Goal: Information Seeking & Learning: Learn about a topic

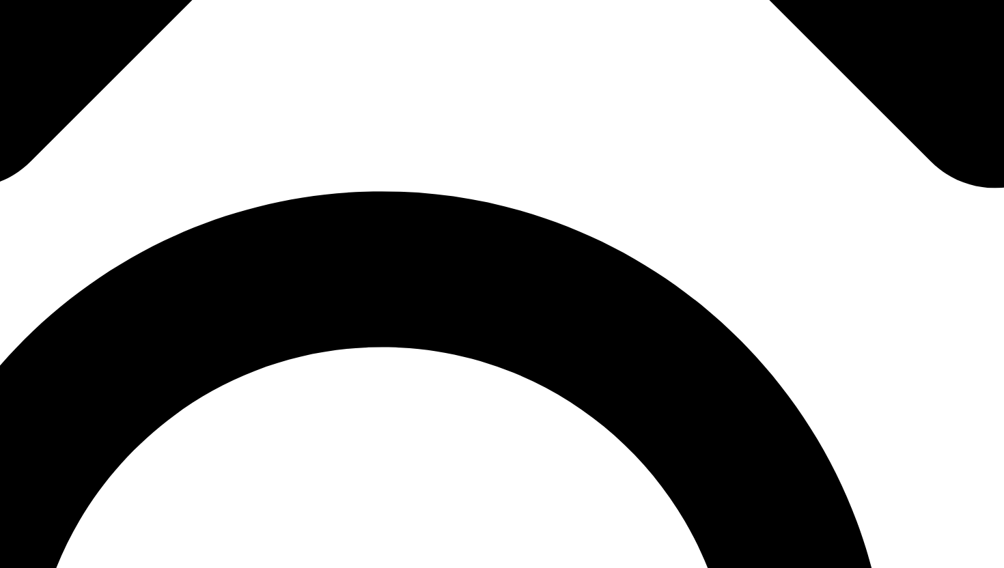
scroll to position [855, 0]
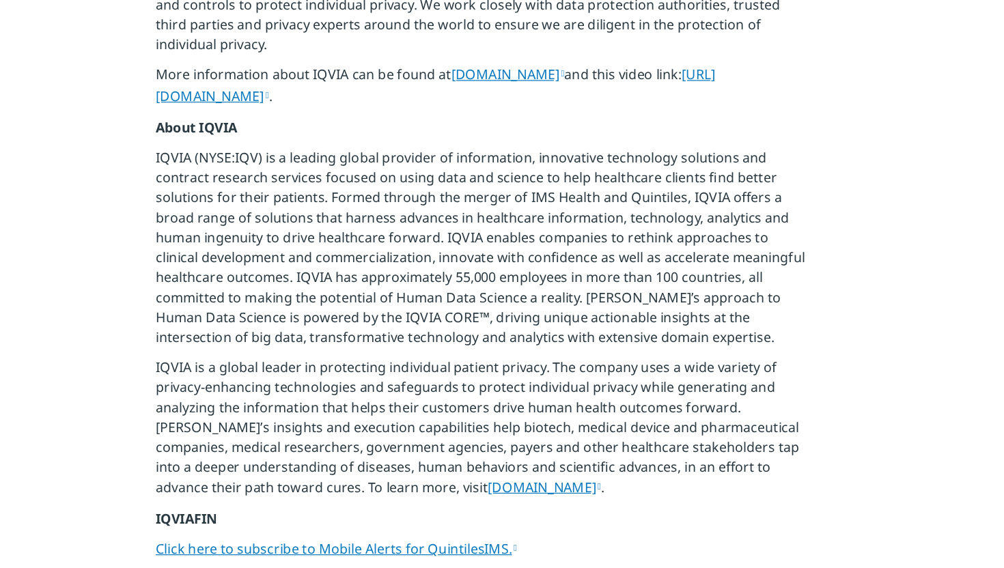
click at [481, 150] on p "IQVIA (NYSE:IQV) is a leading global provider of information, innovative techno…" at bounding box center [502, 207] width 533 height 172
click at [474, 166] on p "IQVIA (NYSE:IQV) is a leading global provider of information, innovative techno…" at bounding box center [502, 207] width 533 height 172
click at [482, 169] on p "IQVIA (NYSE:IQV) is a leading global provider of information, innovative techno…" at bounding box center [502, 207] width 533 height 172
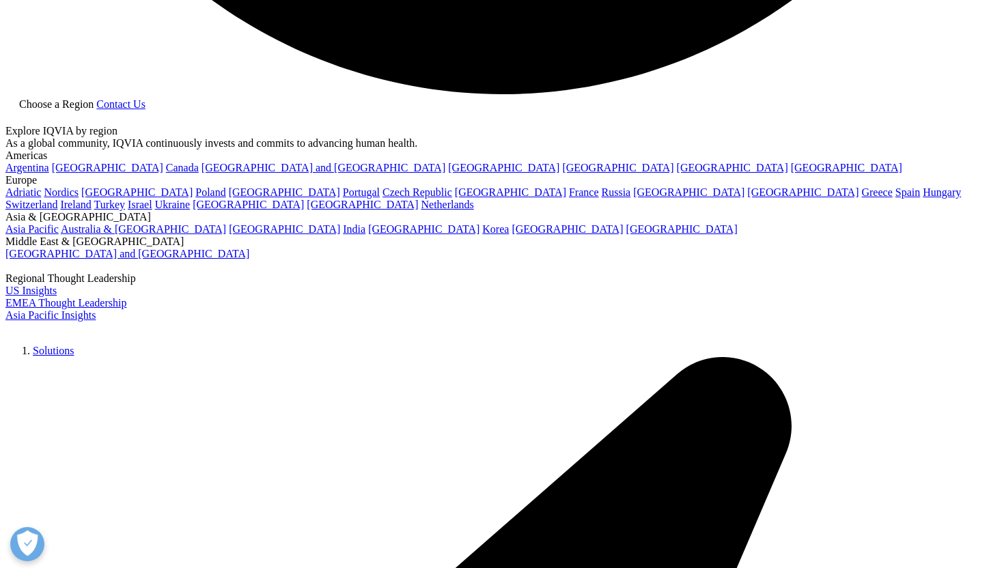
scroll to position [2912, 0]
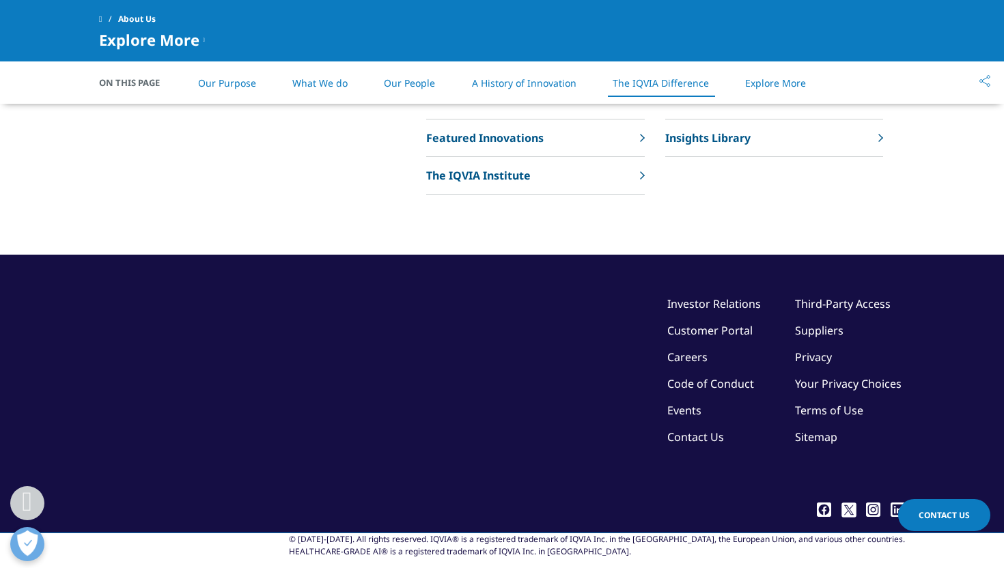
drag, startPoint x: 228, startPoint y: 178, endPoint x: 423, endPoint y: 199, distance: 195.7
copy p "IQVIA is a leading global provider of advanced analytics, technology solutions,…"
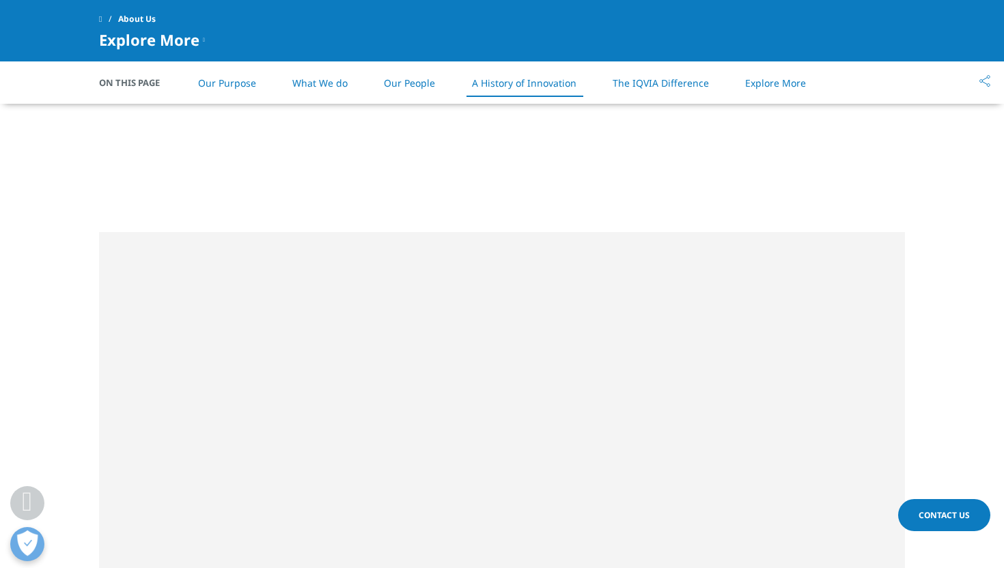
scroll to position [1785, 0]
